Goal: Navigation & Orientation: Find specific page/section

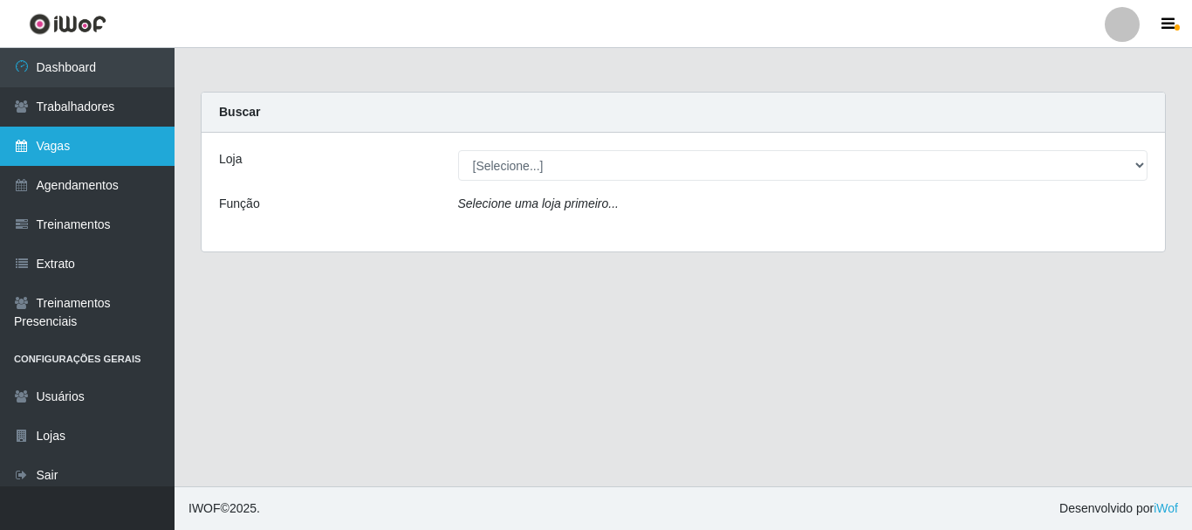
click at [135, 143] on link "Vagas" at bounding box center [87, 146] width 175 height 39
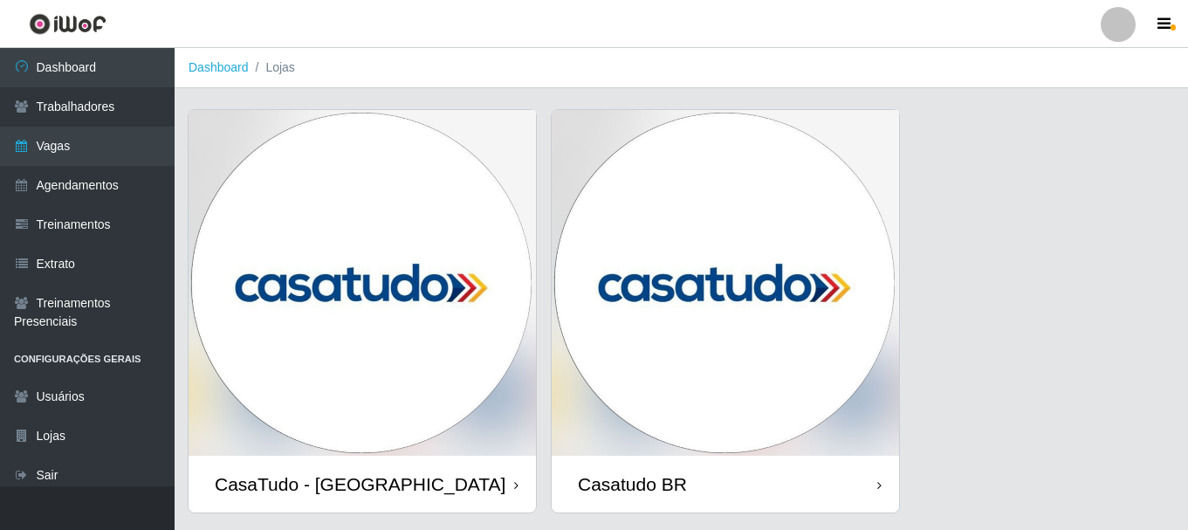
click at [656, 249] on img at bounding box center [725, 283] width 347 height 346
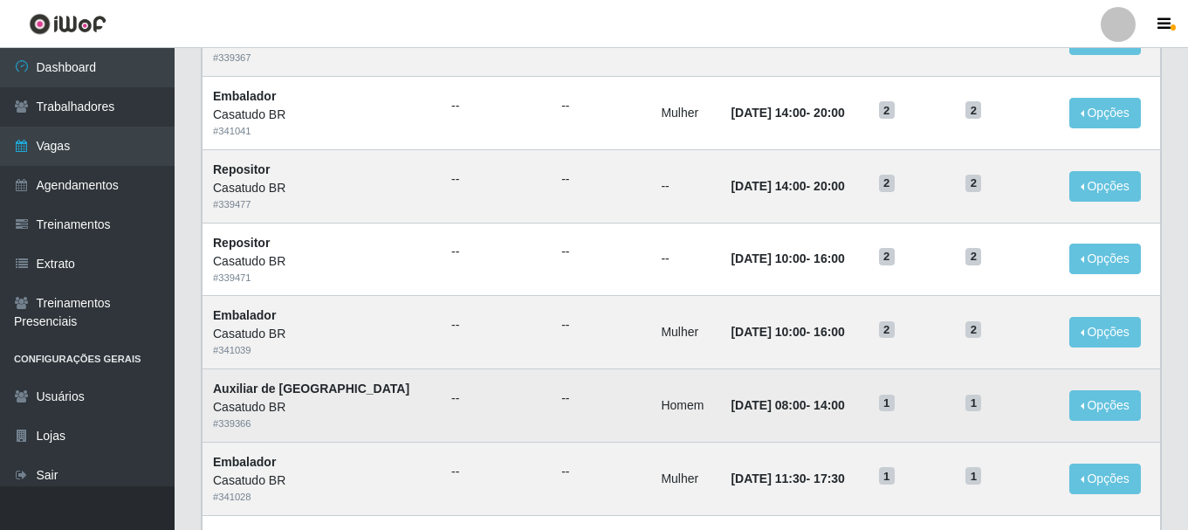
scroll to position [950, 0]
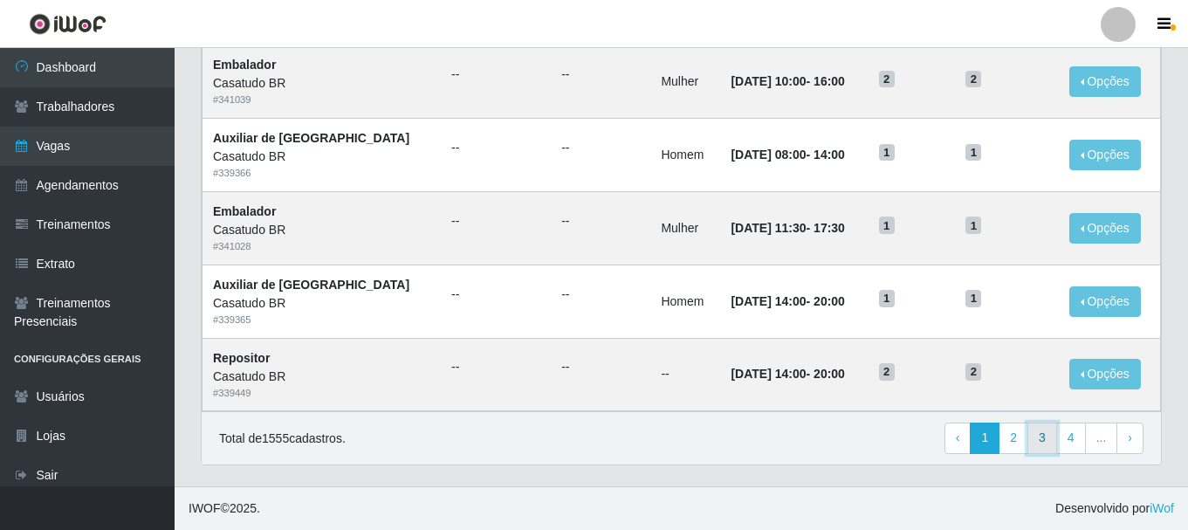
click at [1052, 441] on link "3" at bounding box center [1042, 437] width 30 height 31
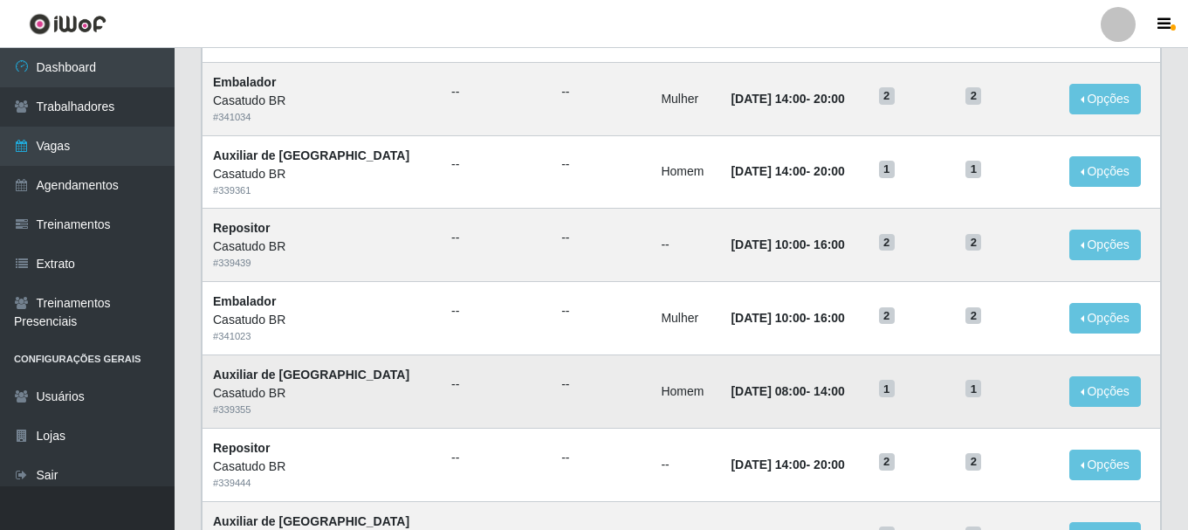
scroll to position [950, 0]
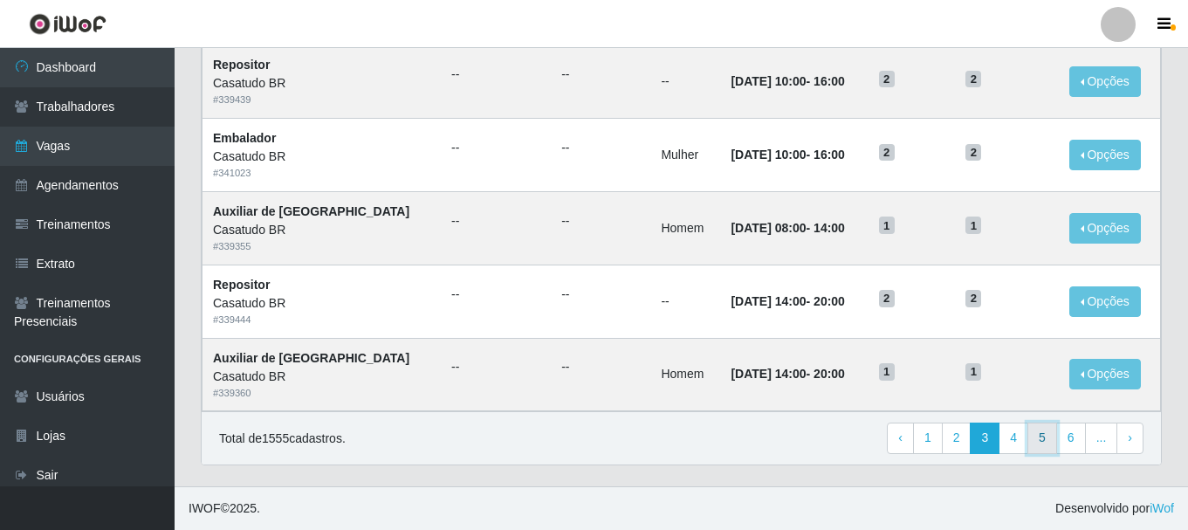
click at [1050, 450] on link "5" at bounding box center [1042, 437] width 30 height 31
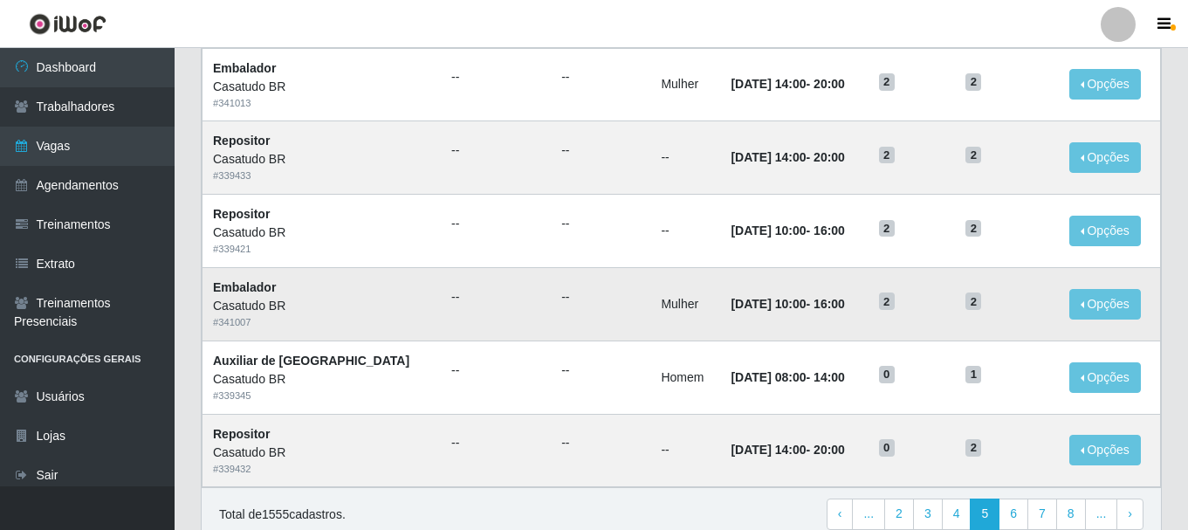
scroll to position [950, 0]
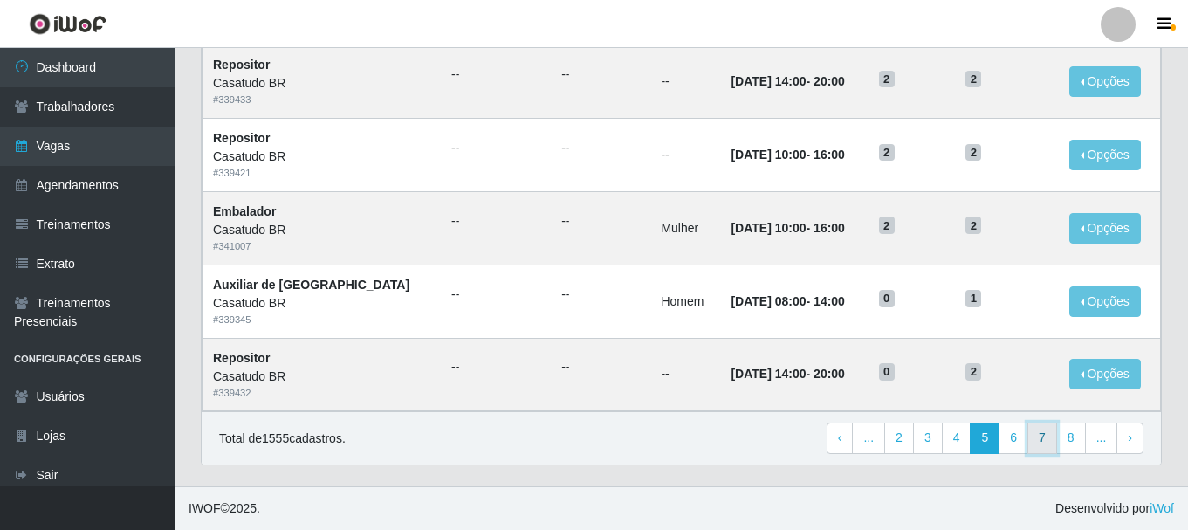
click at [1035, 439] on link "7" at bounding box center [1042, 437] width 30 height 31
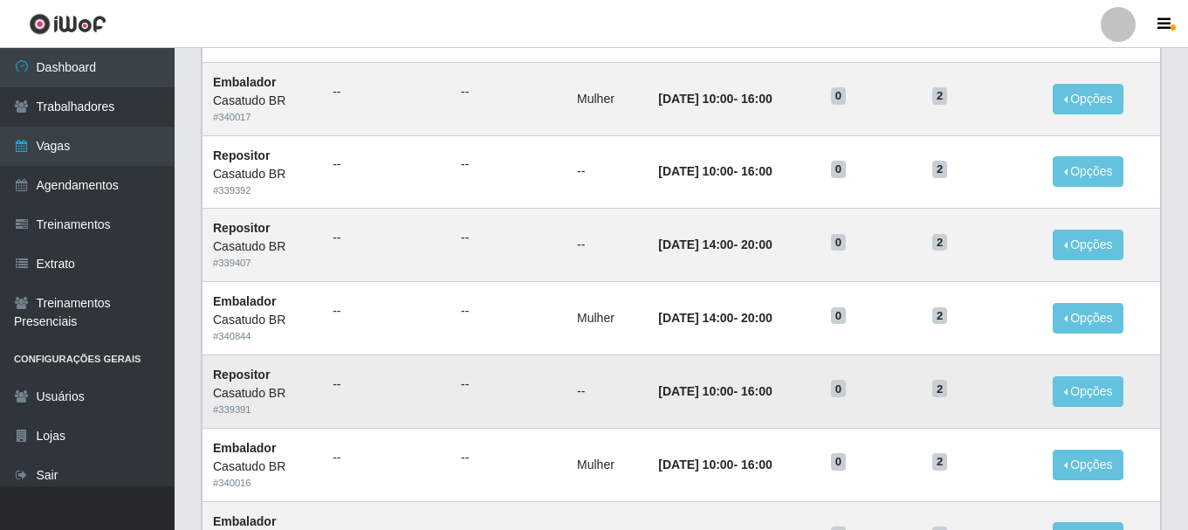
scroll to position [950, 0]
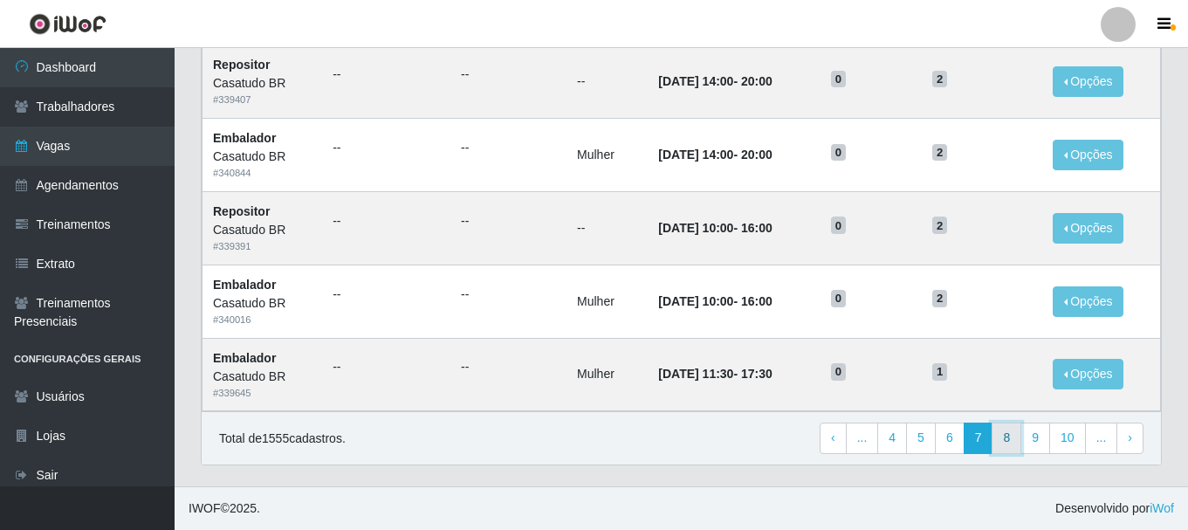
click at [1012, 439] on link "8" at bounding box center [1007, 437] width 30 height 31
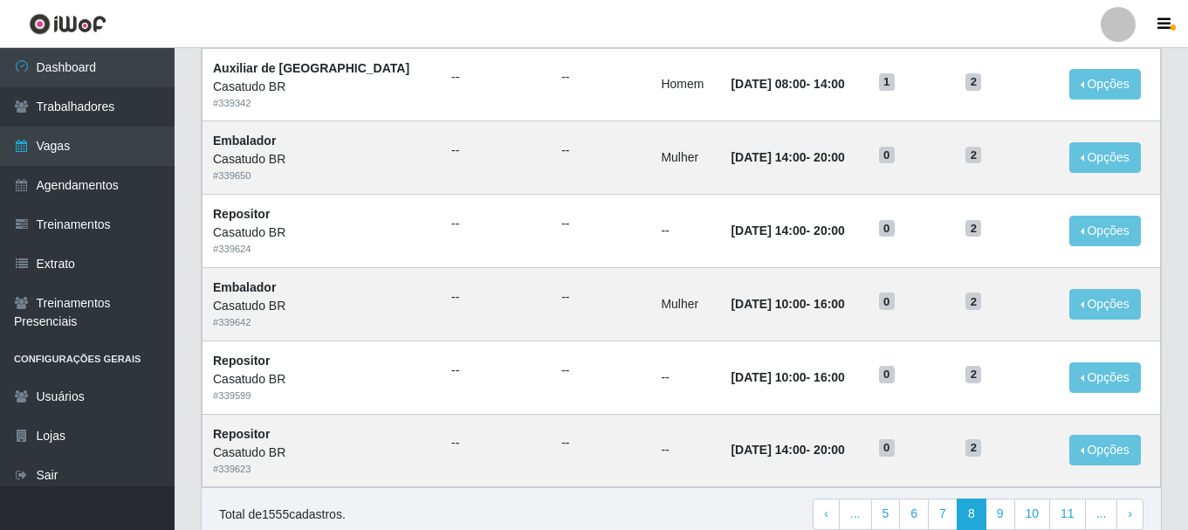
scroll to position [950, 0]
